Goal: Information Seeking & Learning: Learn about a topic

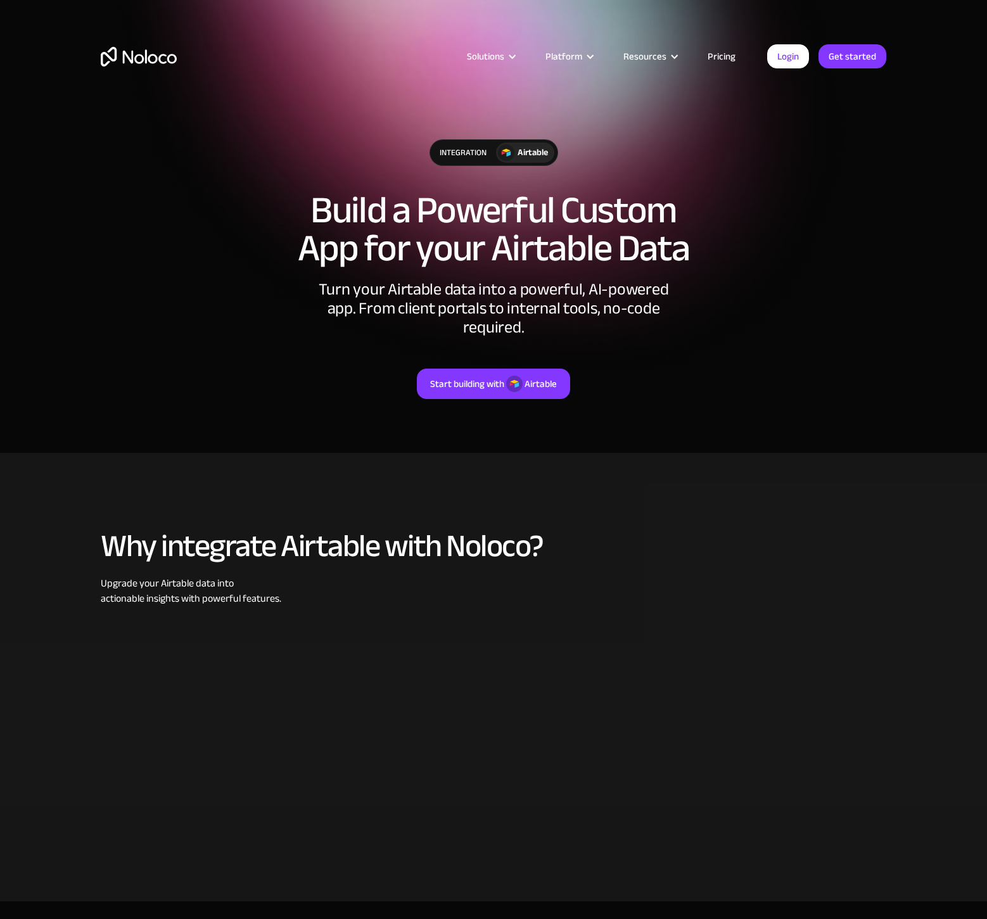
click at [717, 56] on link "Pricing" at bounding box center [721, 56] width 60 height 16
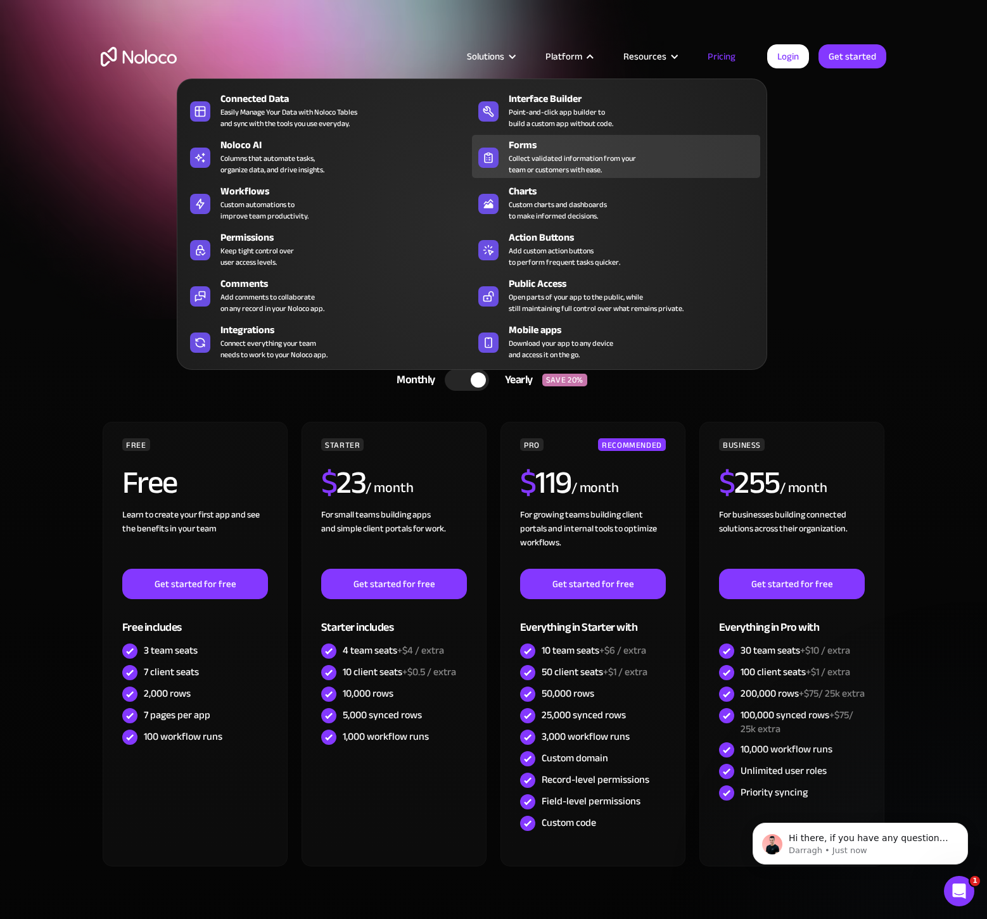
click at [534, 153] on div "Collect validated information from your team or customers with ease." at bounding box center [571, 164] width 127 height 23
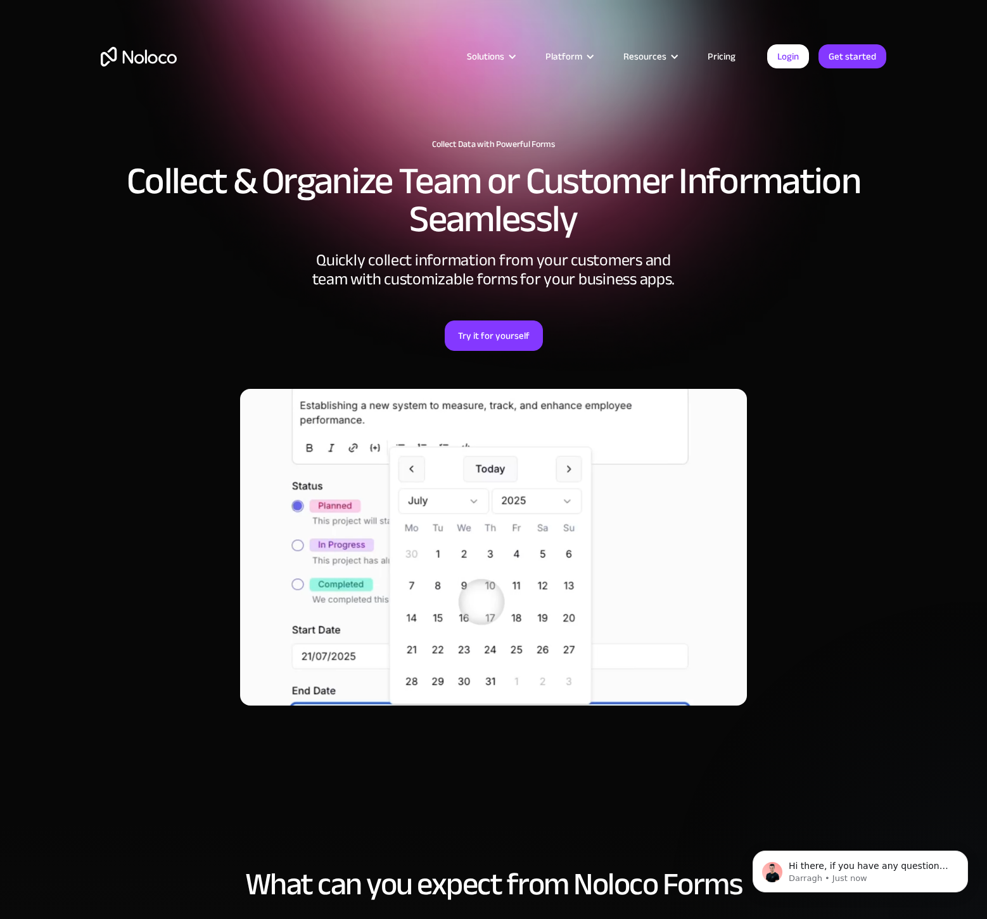
click at [718, 56] on link "Pricing" at bounding box center [721, 56] width 60 height 16
